Goal: Navigation & Orientation: Find specific page/section

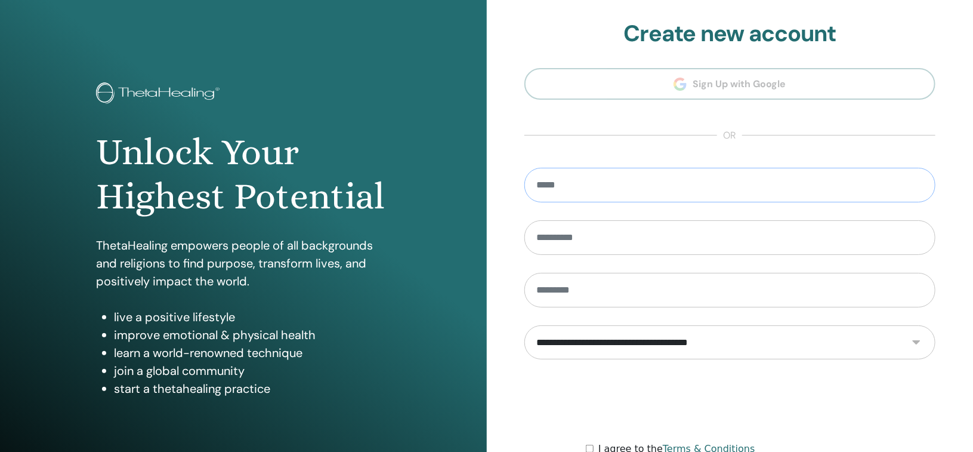
click at [584, 194] on input "email" at bounding box center [730, 185] width 412 height 35
click at [506, 168] on div "**********" at bounding box center [730, 286] width 487 height 573
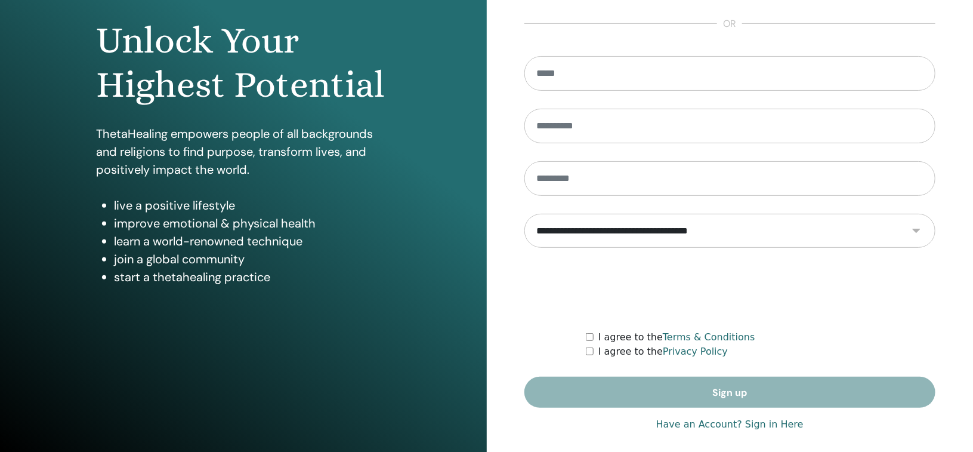
scroll to position [120, 0]
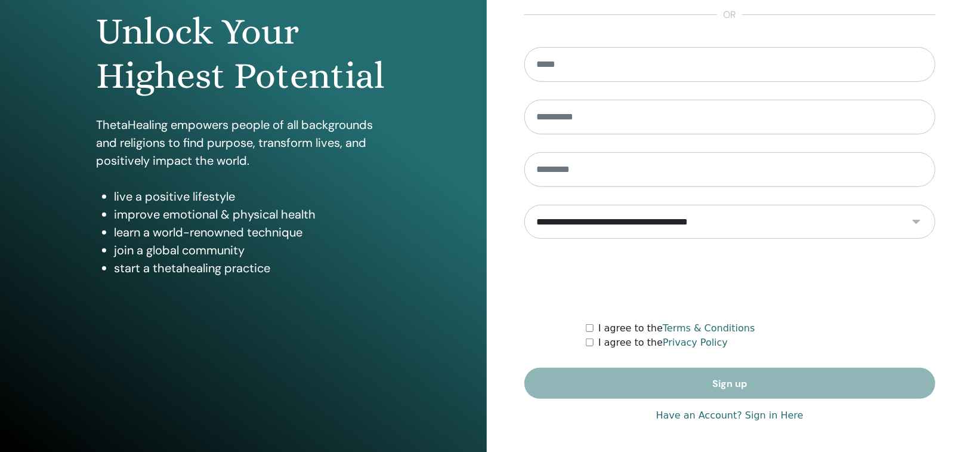
click at [787, 418] on link "Have an Account? Sign in Here" at bounding box center [729, 415] width 147 height 14
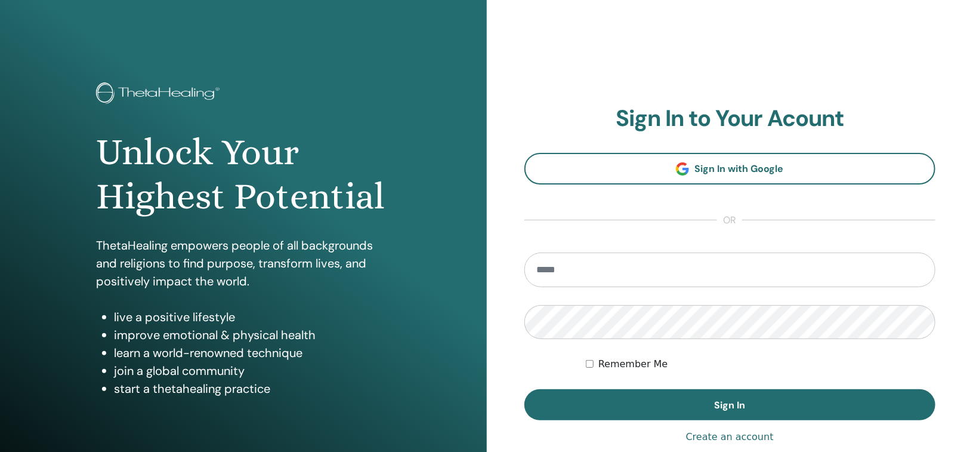
click at [628, 293] on form "Remember Me Sign In" at bounding box center [730, 336] width 412 height 168
click at [626, 283] on input "email" at bounding box center [730, 269] width 412 height 35
type input "**********"
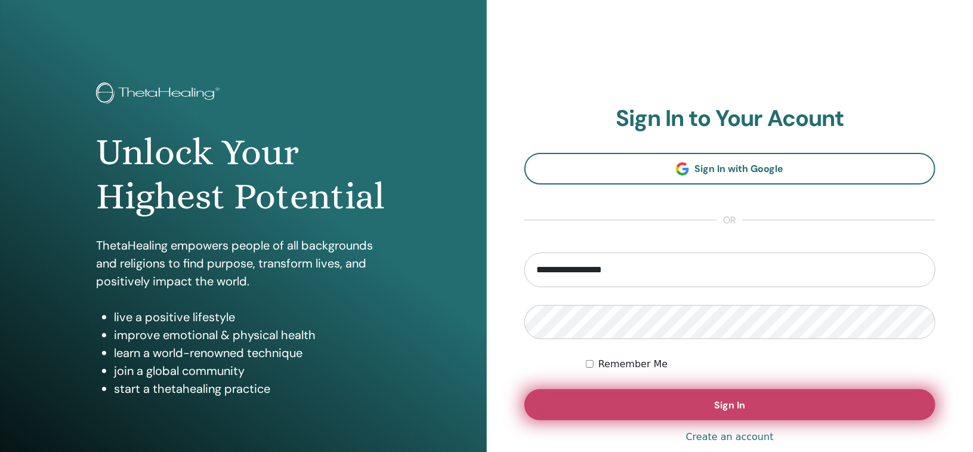
click at [639, 394] on button "Sign In" at bounding box center [730, 404] width 412 height 31
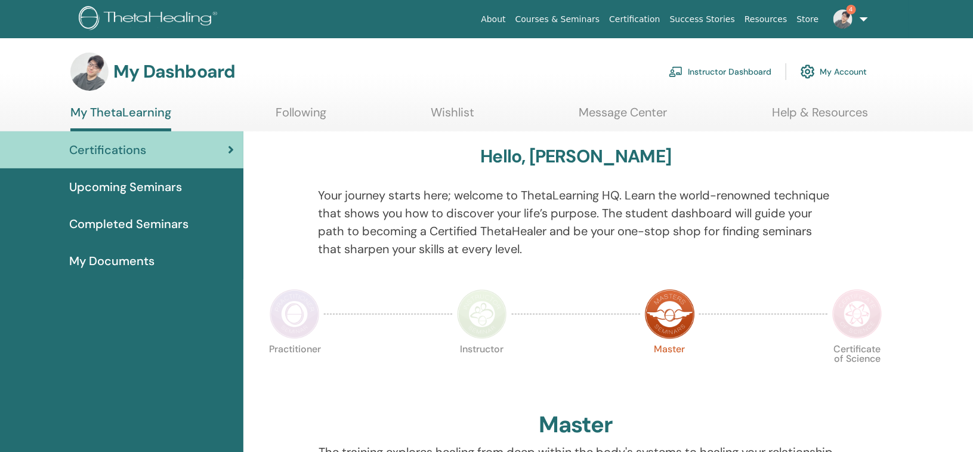
click at [457, 115] on link "Wishlist" at bounding box center [453, 116] width 44 height 23
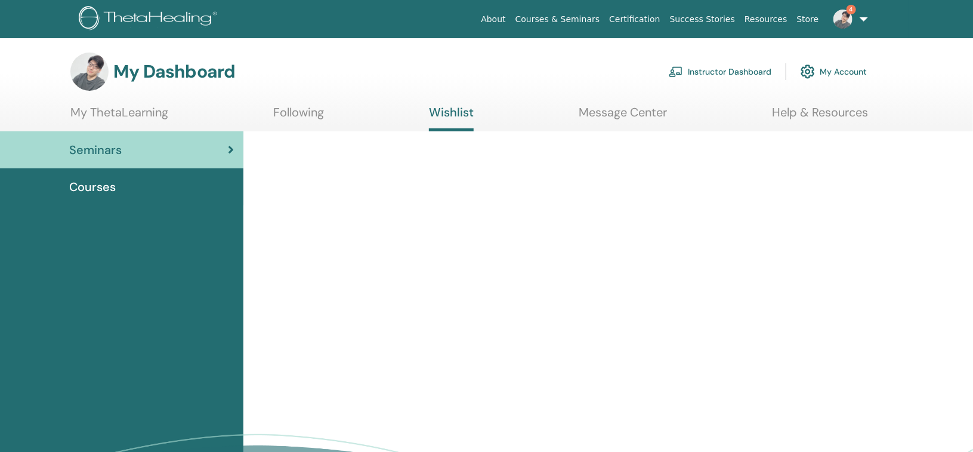
click at [150, 116] on link "My ThetaLearning" at bounding box center [119, 116] width 98 height 23
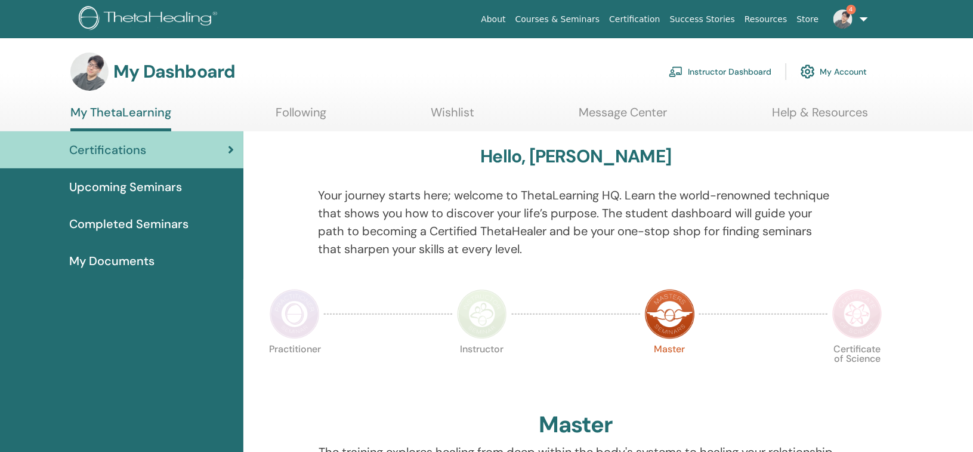
click at [90, 257] on span "My Documents" at bounding box center [111, 261] width 85 height 18
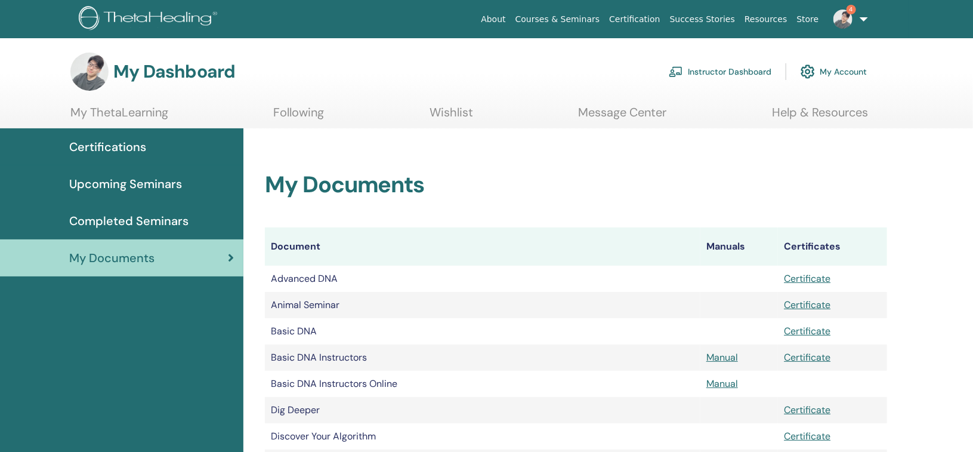
click at [94, 221] on span "Completed Seminars" at bounding box center [128, 221] width 119 height 18
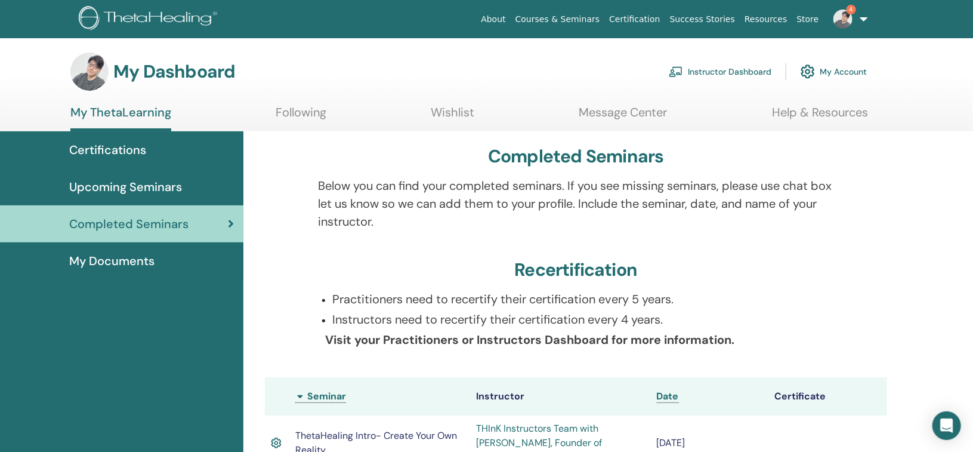
click at [740, 64] on link "Instructor Dashboard" at bounding box center [720, 71] width 103 height 26
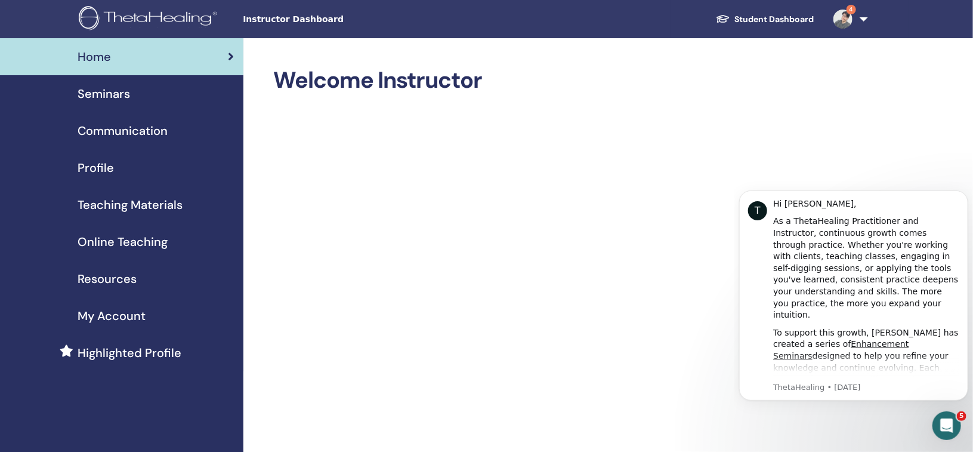
click at [115, 310] on span "My Account" at bounding box center [112, 316] width 68 height 18
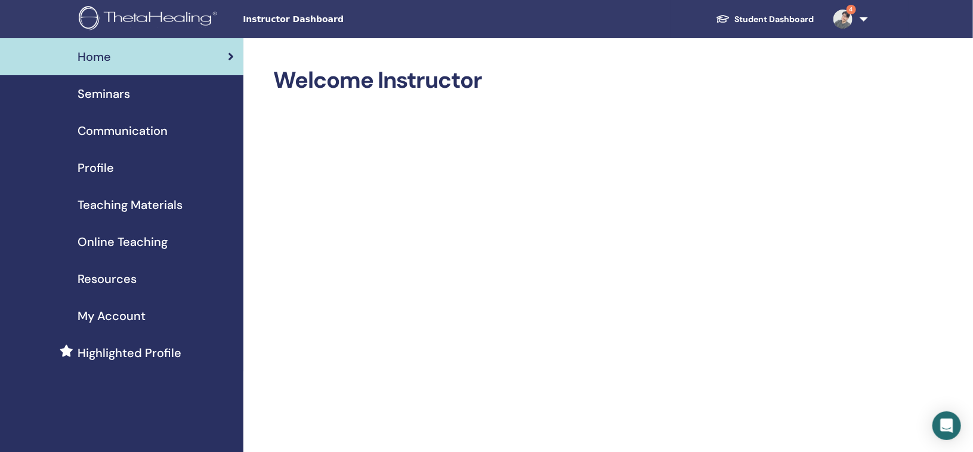
click at [98, 356] on span "Highlighted Profile" at bounding box center [130, 353] width 104 height 18
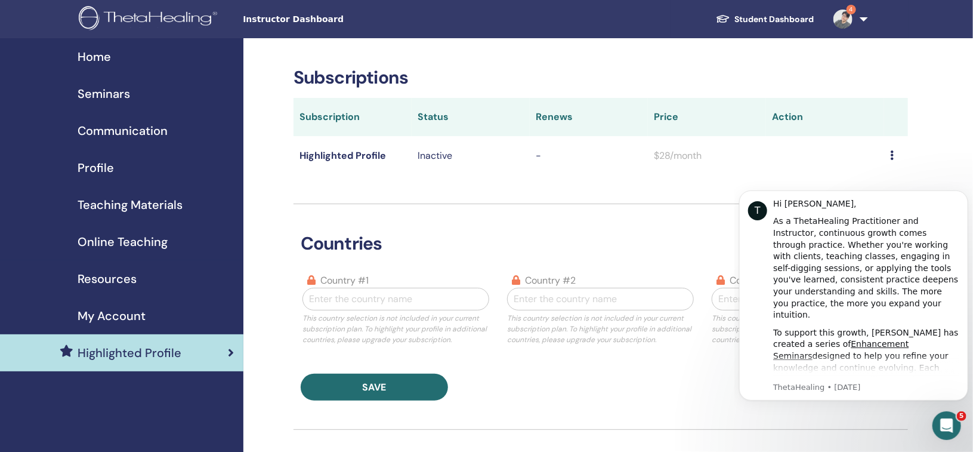
click at [330, 152] on td "Highlighted Profile" at bounding box center [352, 155] width 118 height 39
click at [126, 131] on span "Communication" at bounding box center [123, 131] width 90 height 18
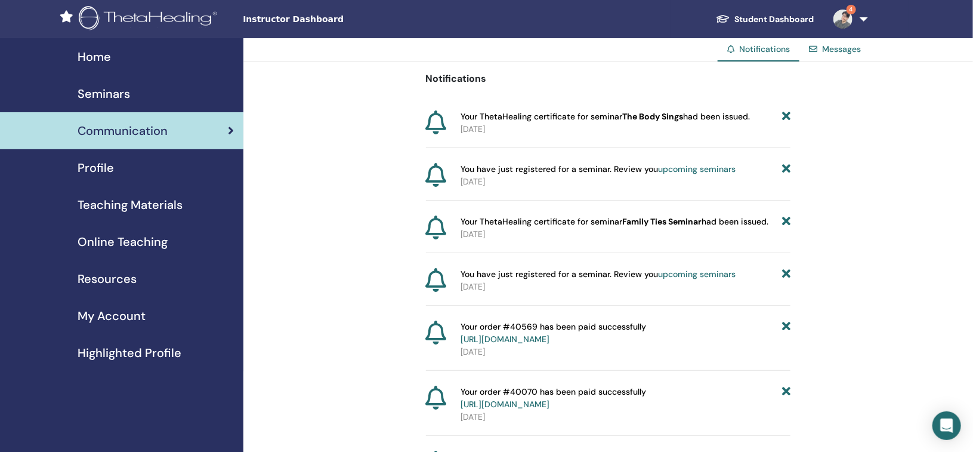
click at [97, 169] on span "Profile" at bounding box center [96, 168] width 36 height 18
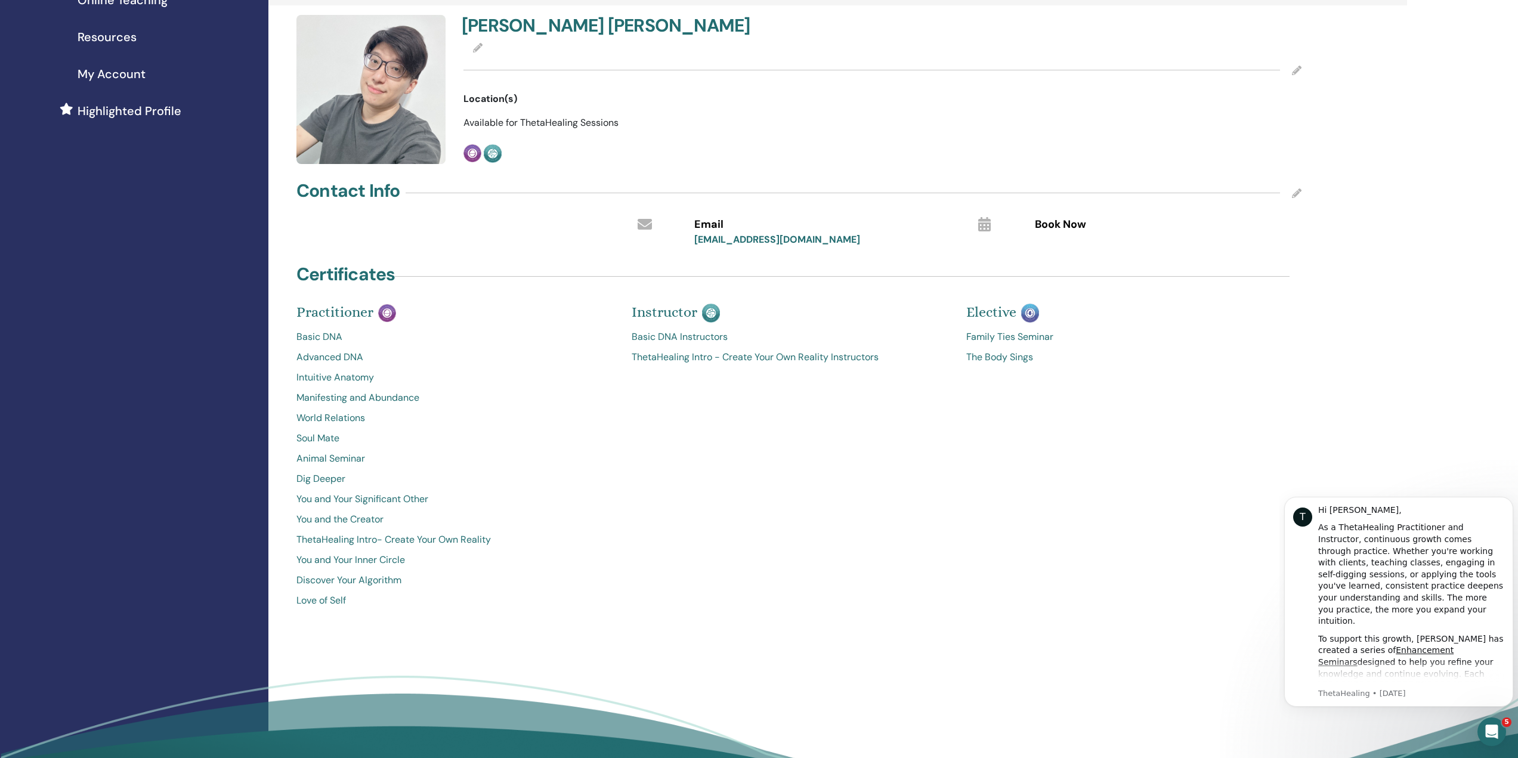
scroll to position [239, 0]
